Goal: Task Accomplishment & Management: Manage account settings

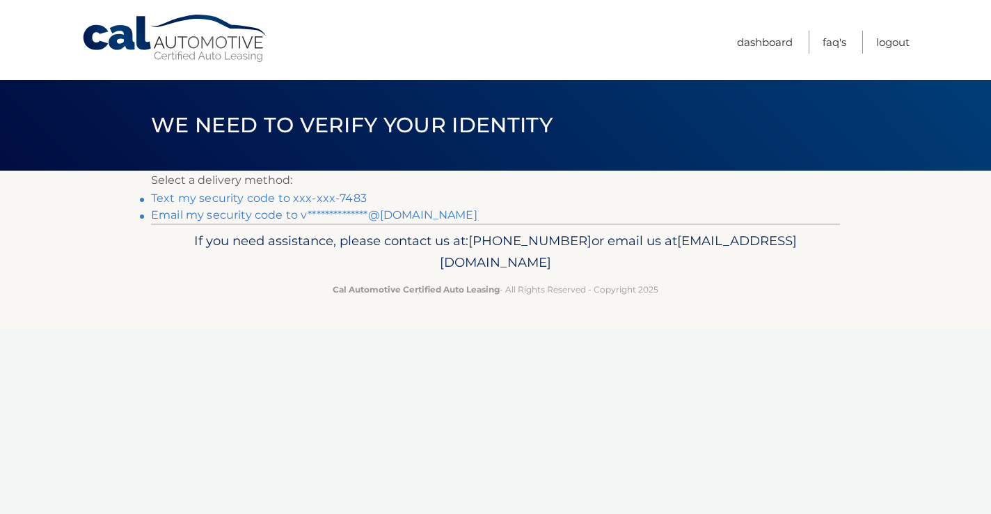
click at [341, 196] on link "Text my security code to xxx-xxx-7483" at bounding box center [259, 197] width 216 height 13
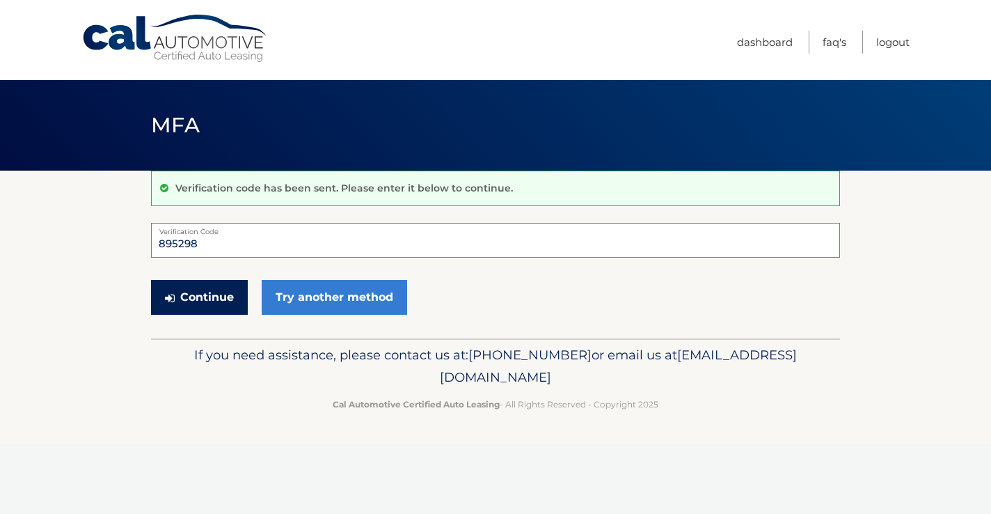
type input "895298"
click at [200, 283] on button "Continue" at bounding box center [199, 297] width 97 height 35
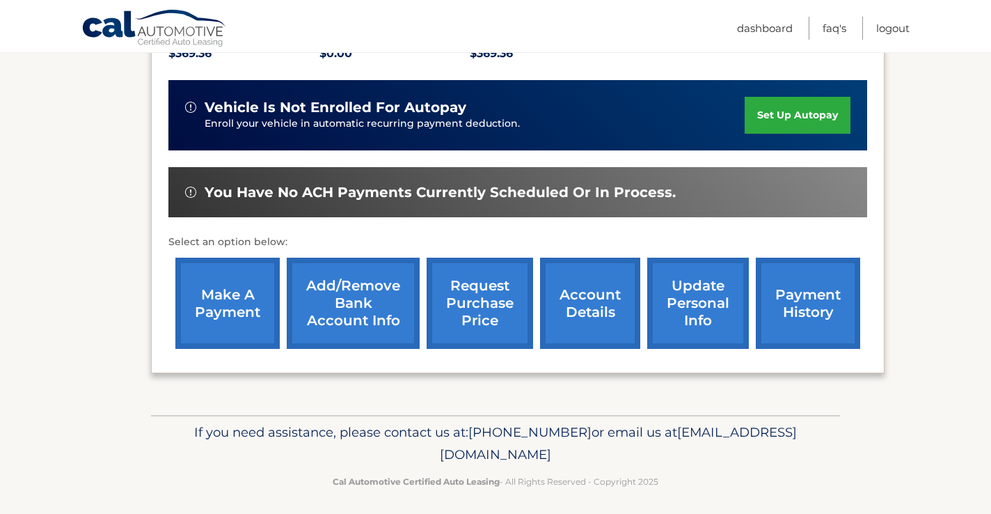
scroll to position [324, 0]
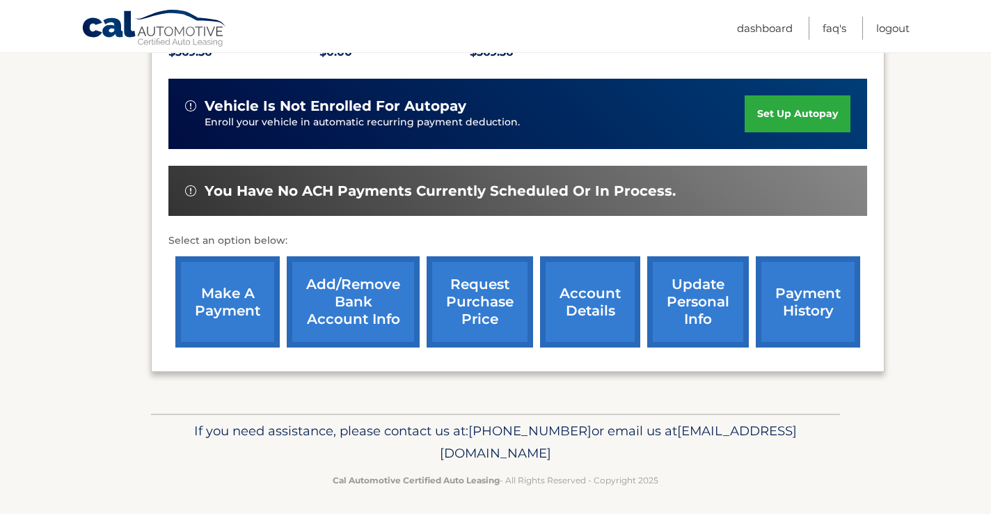
click at [230, 310] on link "make a payment" at bounding box center [227, 301] width 104 height 91
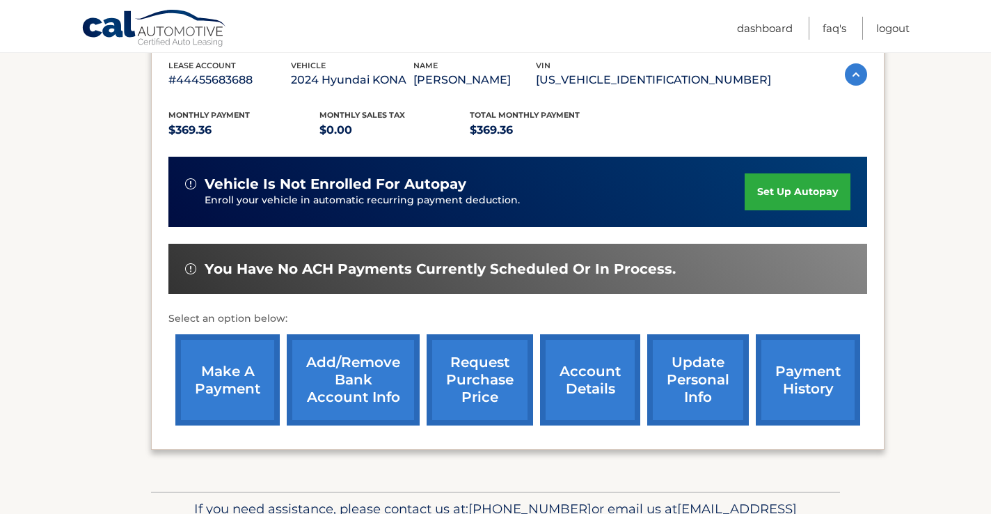
scroll to position [243, 0]
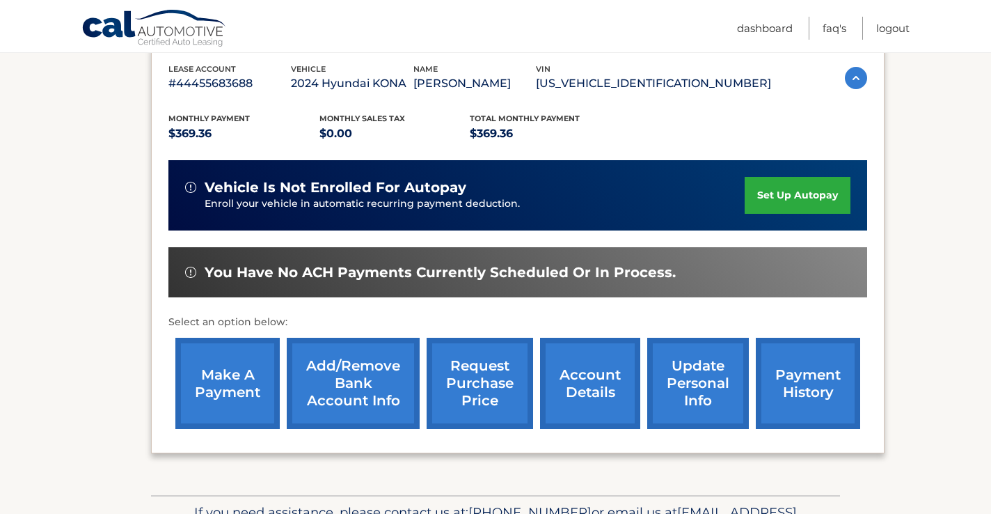
click at [768, 193] on link "set up autopay" at bounding box center [798, 195] width 106 height 37
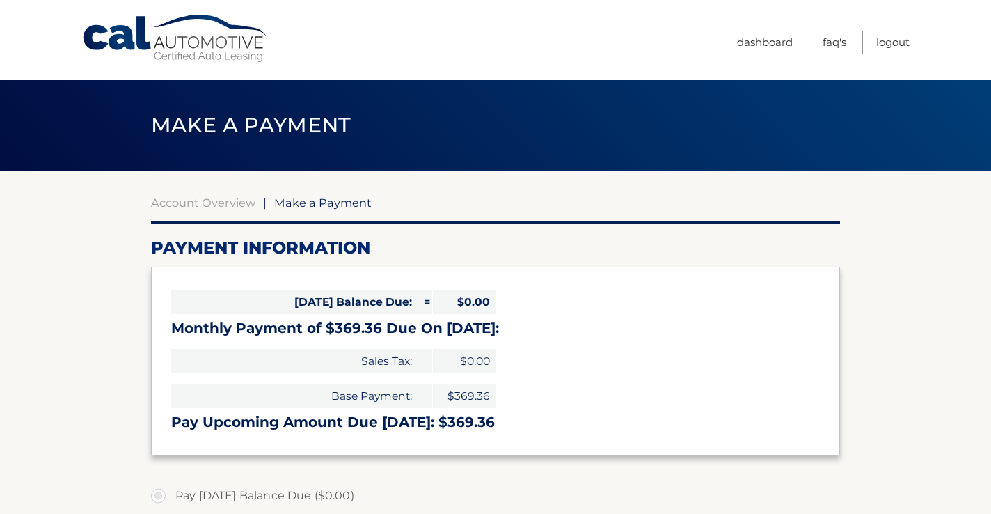
select select "NzRiMDM0YjUtNzJkYS00YjgzLWI3ZjktYjMwM2E2NDZjY2Jk"
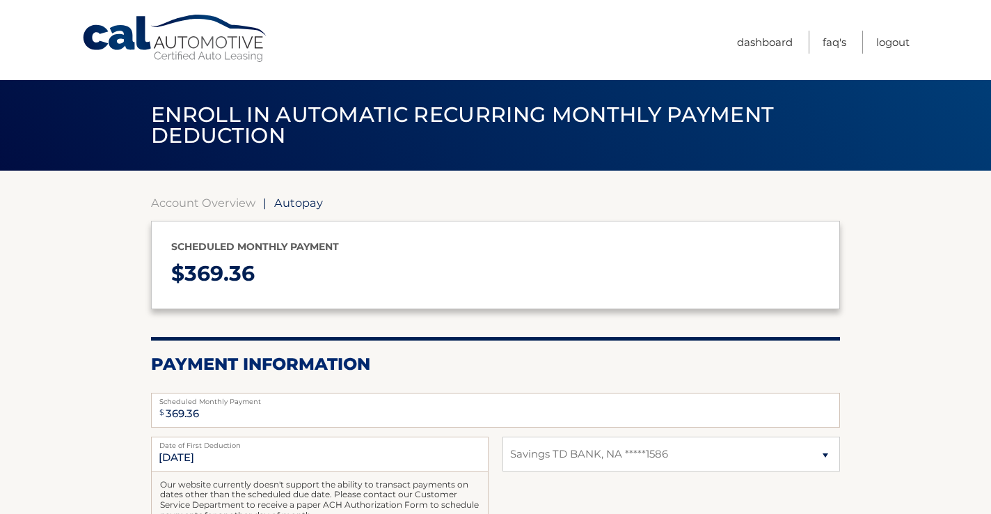
select select "NzRiMDM0YjUtNzJkYS00YjgzLWI3ZjktYjMwM2E2NDZjY2Jk"
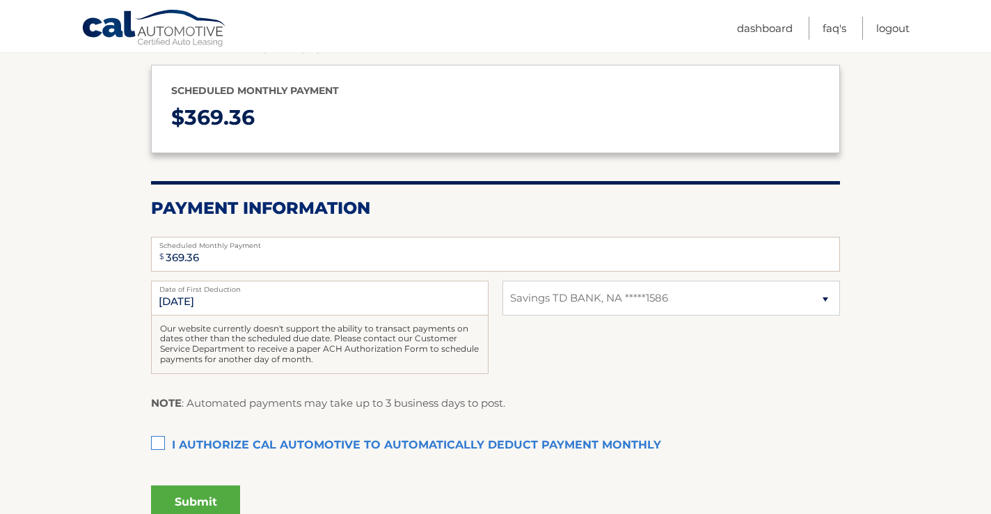
scroll to position [183, 0]
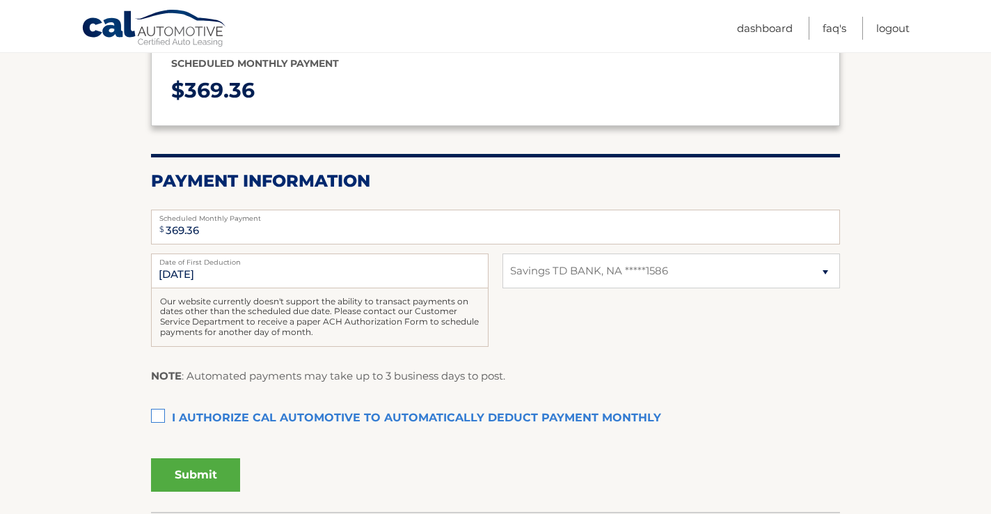
click at [161, 411] on label "I authorize cal automotive to automatically deduct payment monthly This checkbo…" at bounding box center [495, 418] width 689 height 28
click at [0, 0] on input "I authorize cal automotive to automatically deduct payment monthly This checkbo…" at bounding box center [0, 0] width 0 height 0
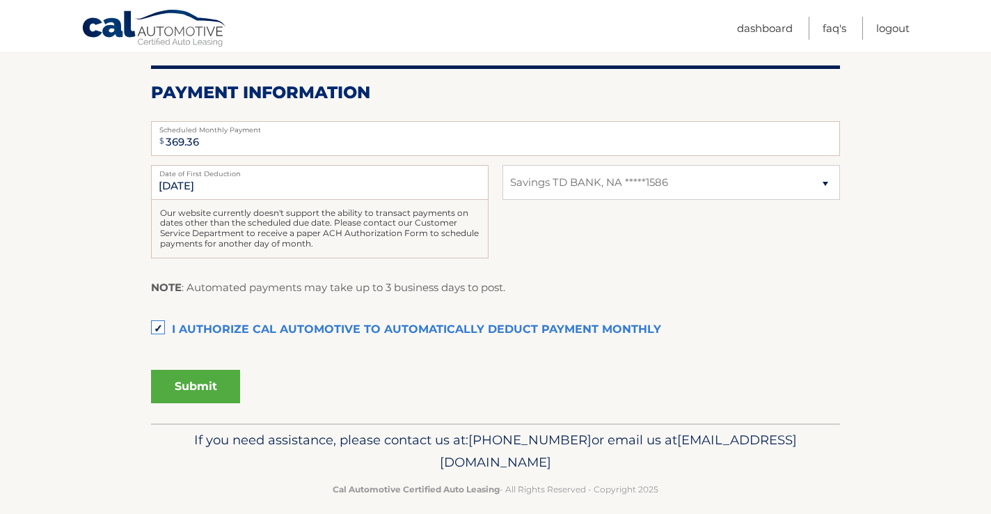
scroll to position [278, 0]
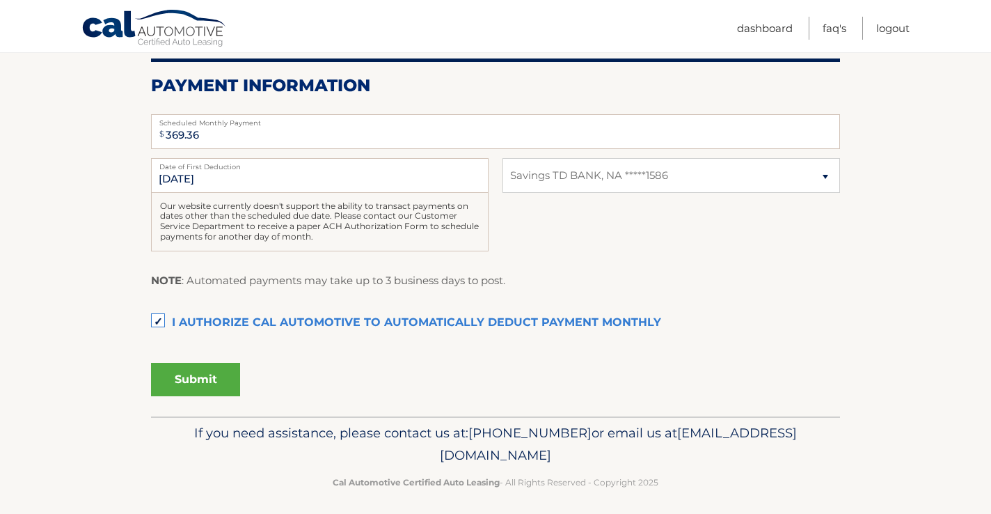
click at [196, 376] on button "Submit" at bounding box center [195, 379] width 89 height 33
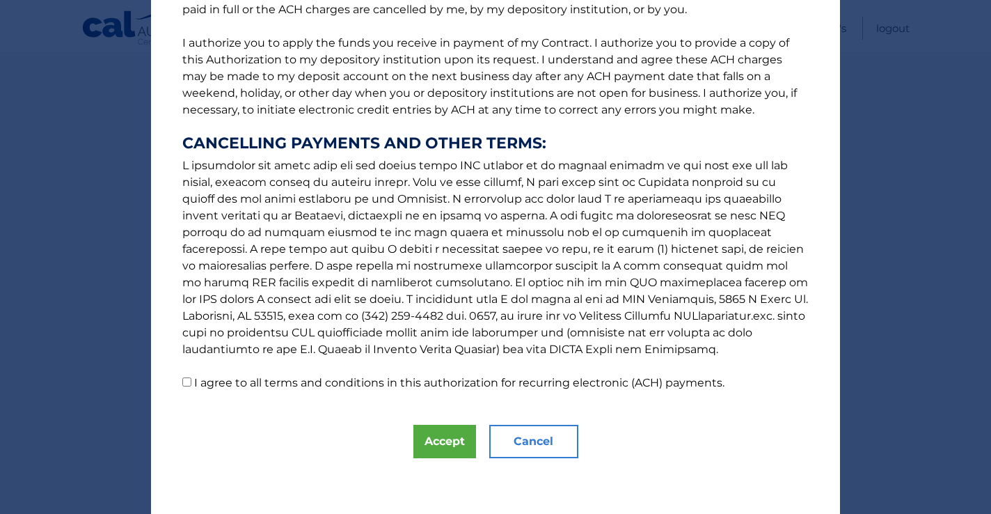
scroll to position [161, 0]
click at [444, 441] on button "Accept" at bounding box center [444, 441] width 63 height 33
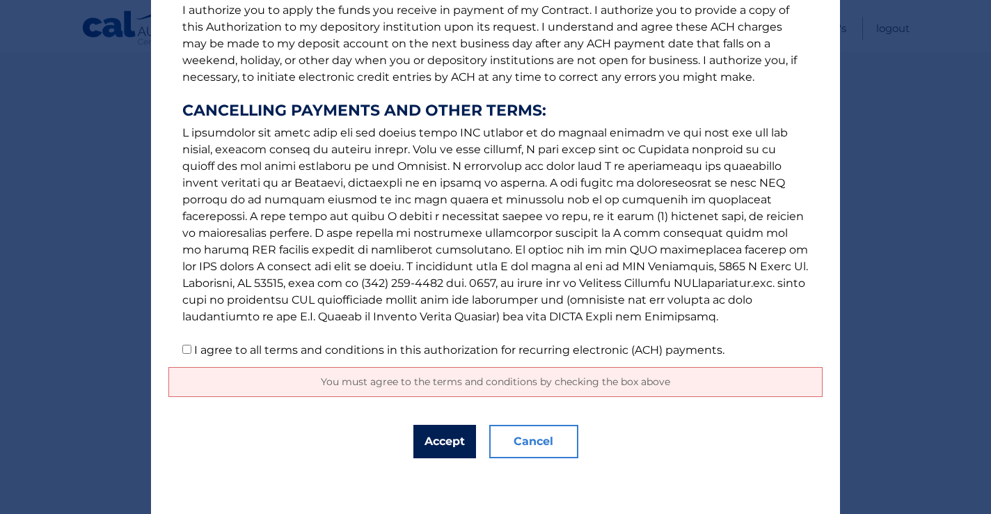
scroll to position [193, 0]
click at [448, 428] on button "Accept" at bounding box center [444, 441] width 63 height 33
click at [442, 444] on button "Accept" at bounding box center [444, 441] width 63 height 33
click at [182, 349] on p "The words "I" "me" and "my" mean any identified Customer who signs this Authori…" at bounding box center [495, 96] width 654 height 523
click at [186, 351] on input "I agree to all terms and conditions in this authorization for recurring electro…" at bounding box center [186, 349] width 9 height 9
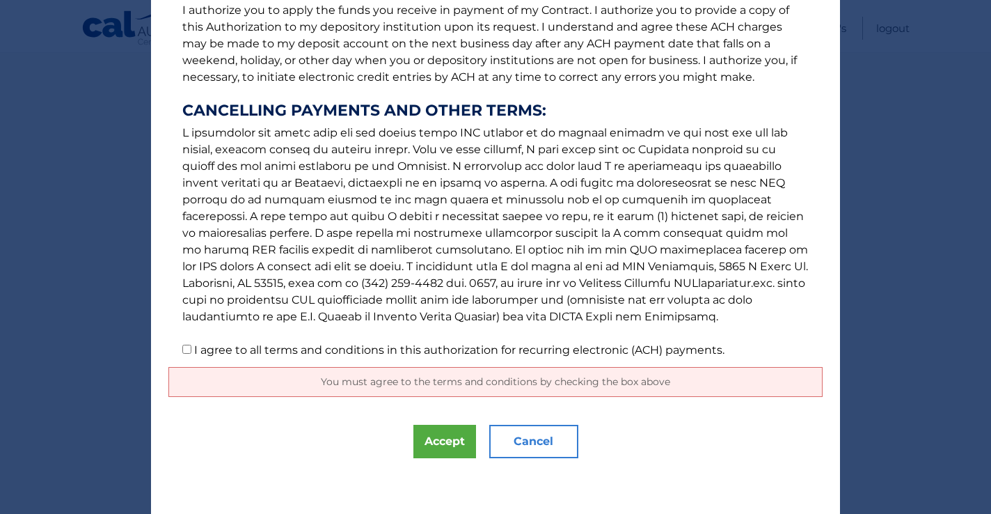
checkbox input "true"
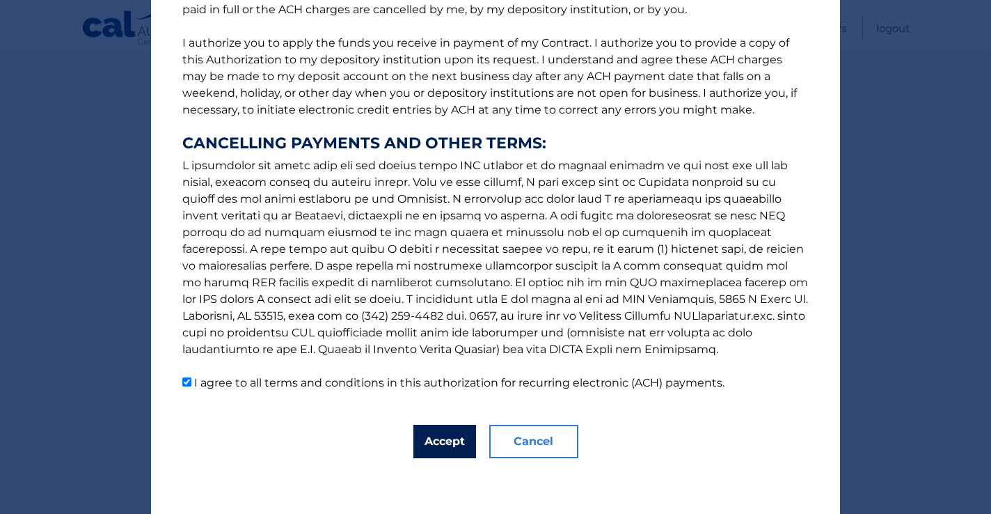
scroll to position [161, 0]
click at [443, 448] on button "Accept" at bounding box center [444, 441] width 63 height 33
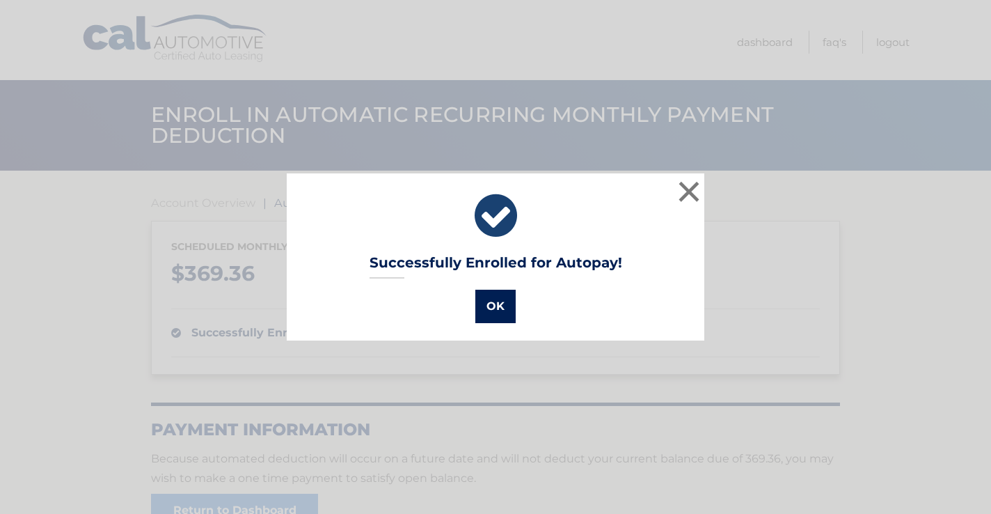
click at [507, 302] on button "OK" at bounding box center [495, 306] width 40 height 33
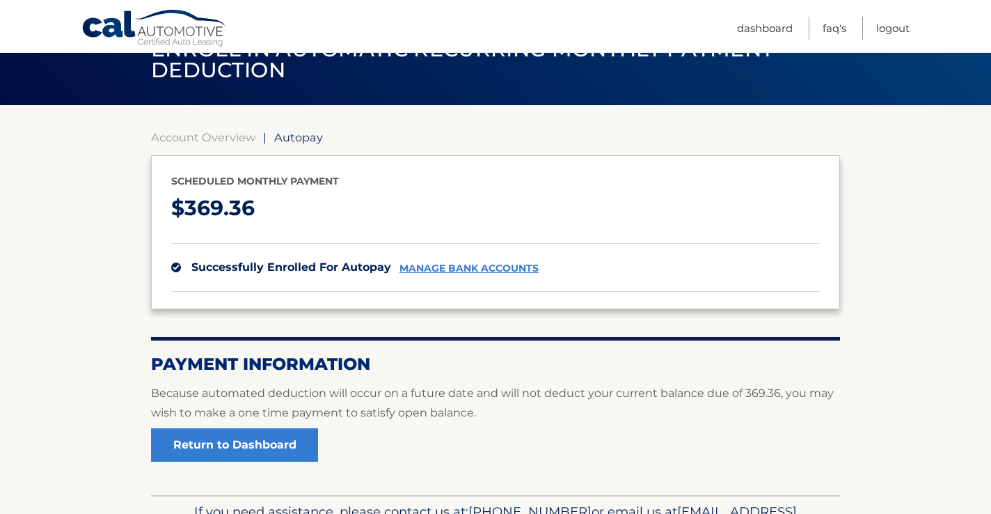
scroll to position [68, 0]
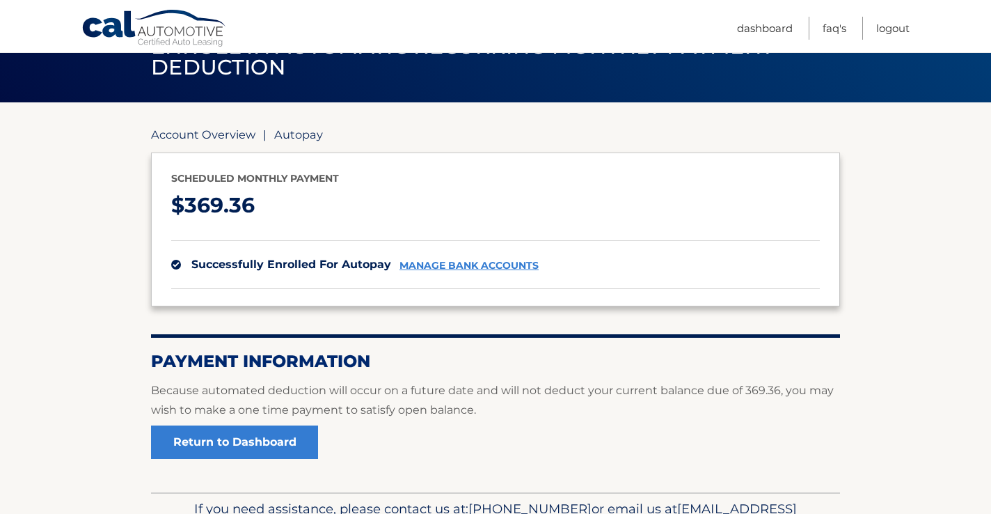
click at [226, 130] on link "Account Overview" at bounding box center [203, 134] width 104 height 14
